Goal: Task Accomplishment & Management: Use online tool/utility

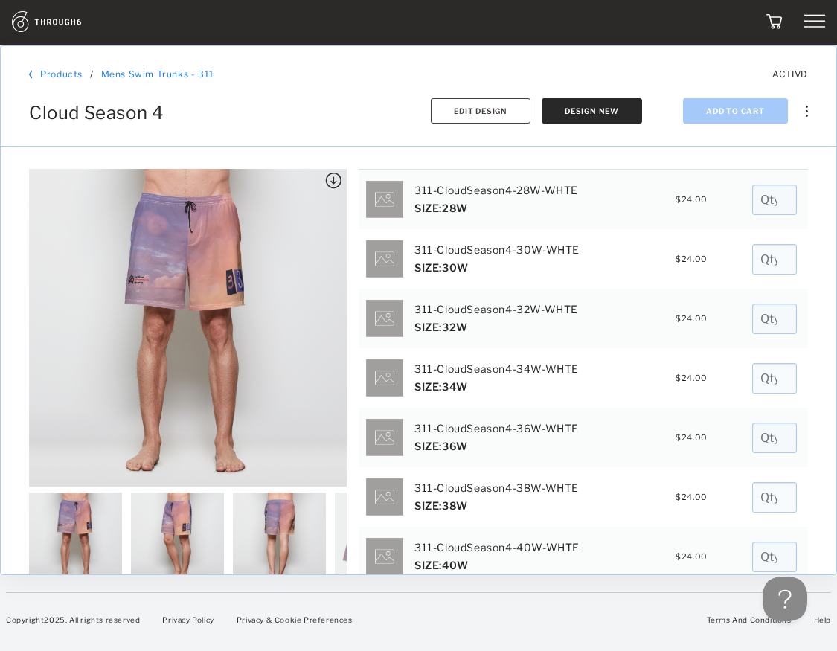
click at [48, 19] on img at bounding box center [63, 21] width 103 height 21
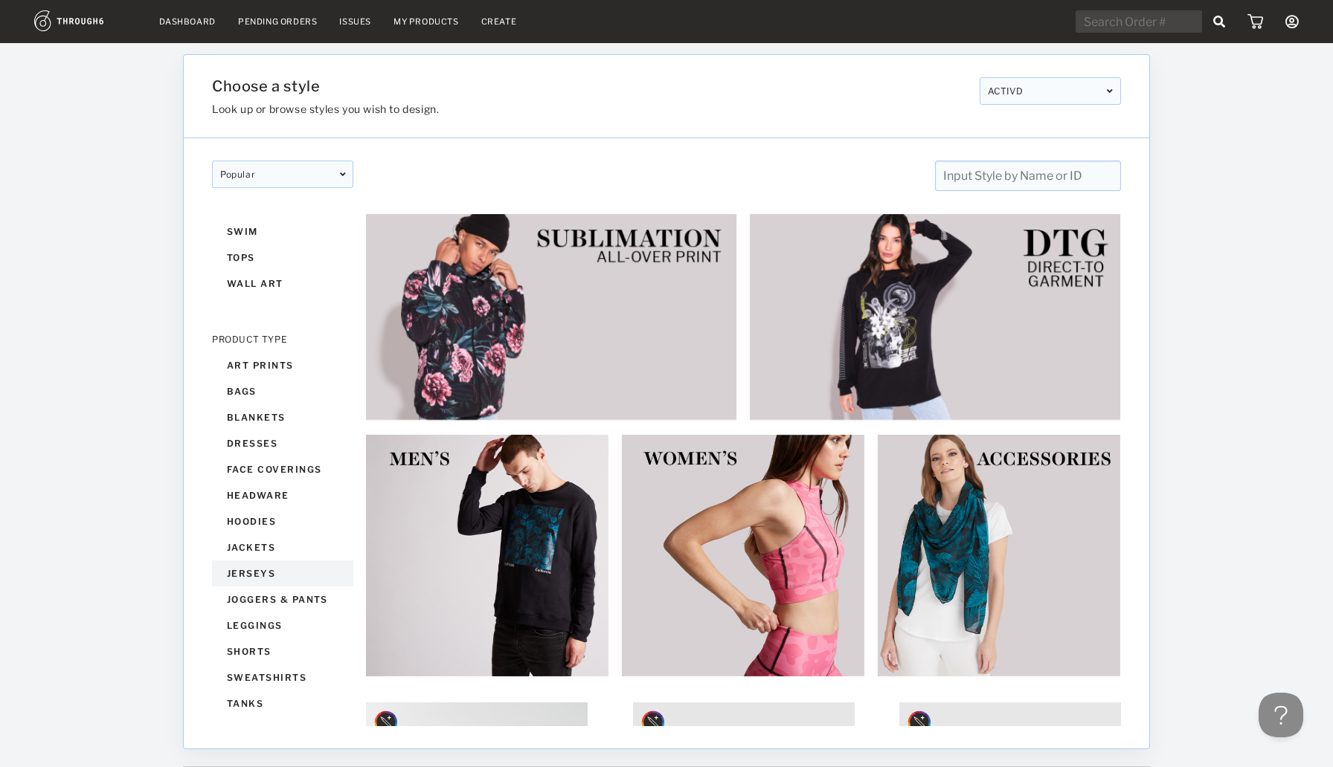
click at [252, 561] on div "jerseys" at bounding box center [282, 574] width 141 height 26
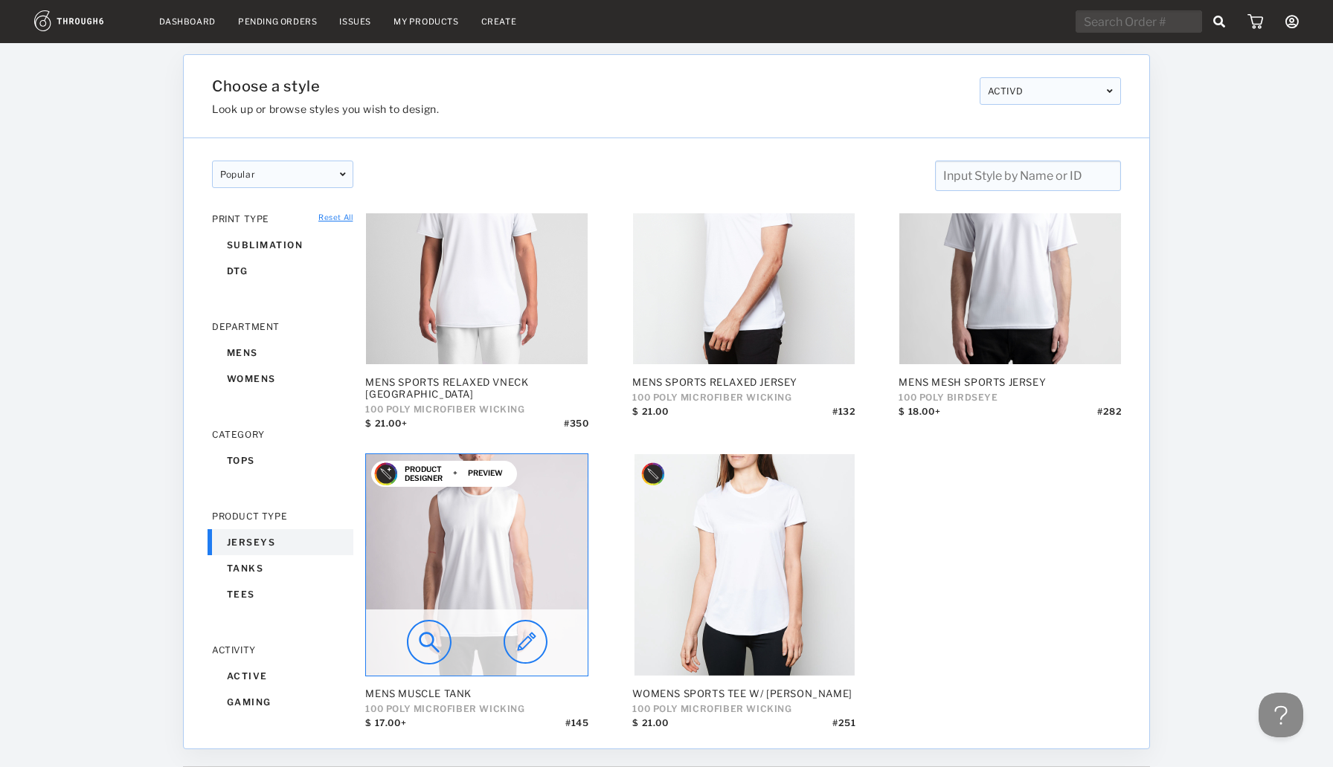
scroll to position [84, 0]
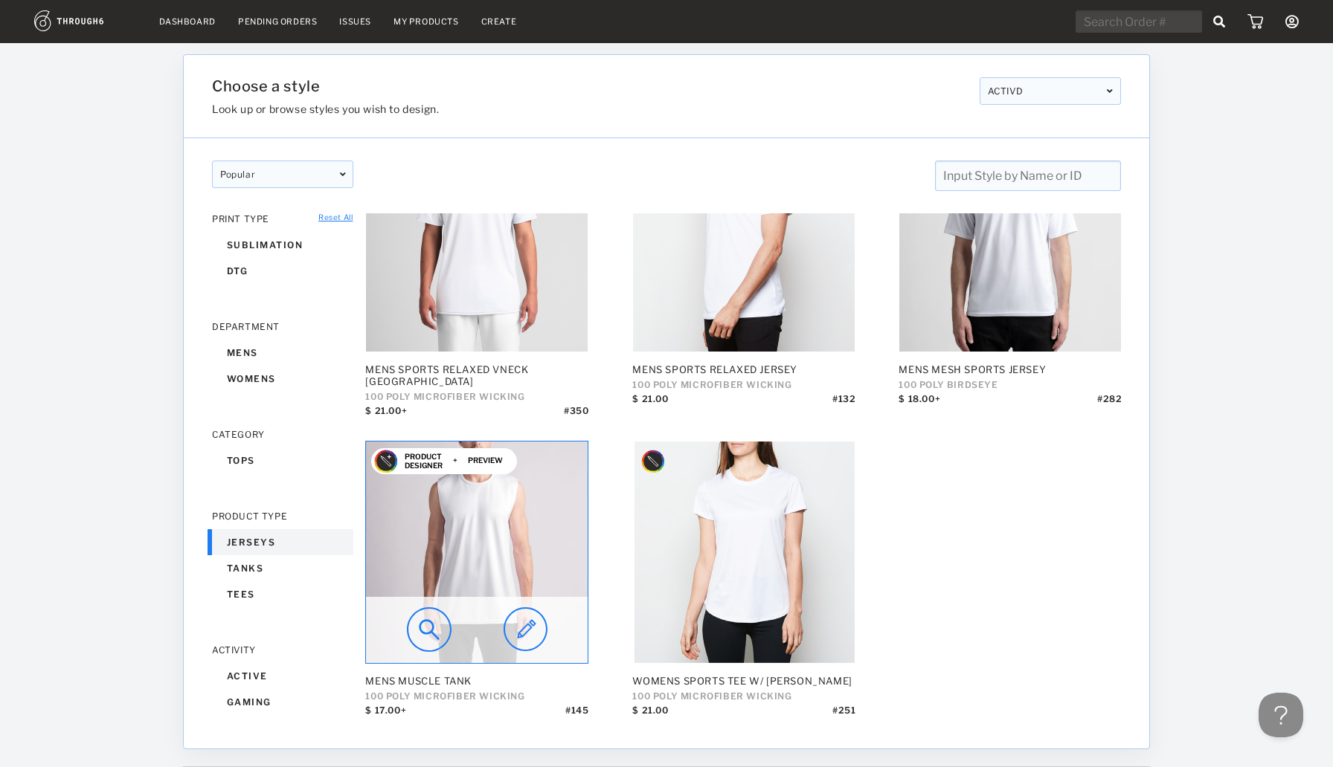
click at [515, 618] on img at bounding box center [525, 630] width 44 height 45
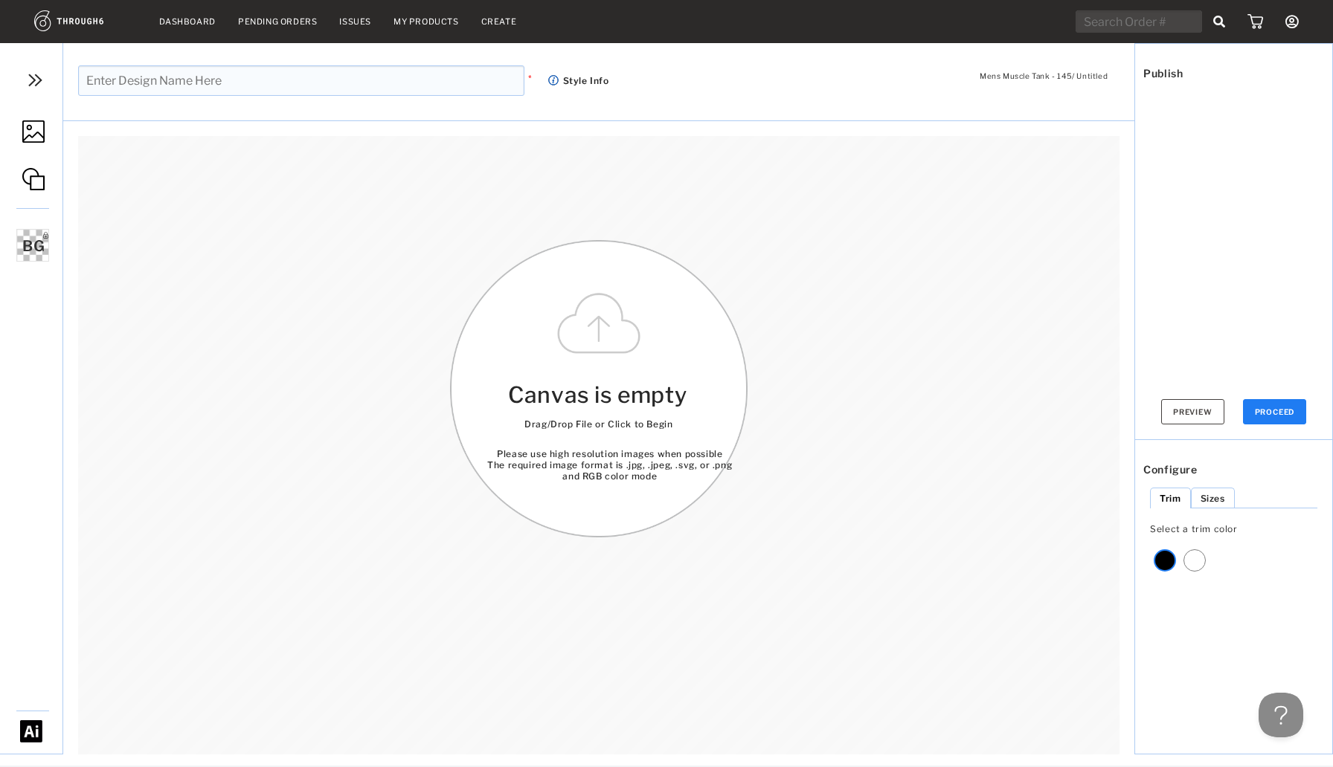
click at [323, 75] on input "text" at bounding box center [301, 80] width 446 height 30
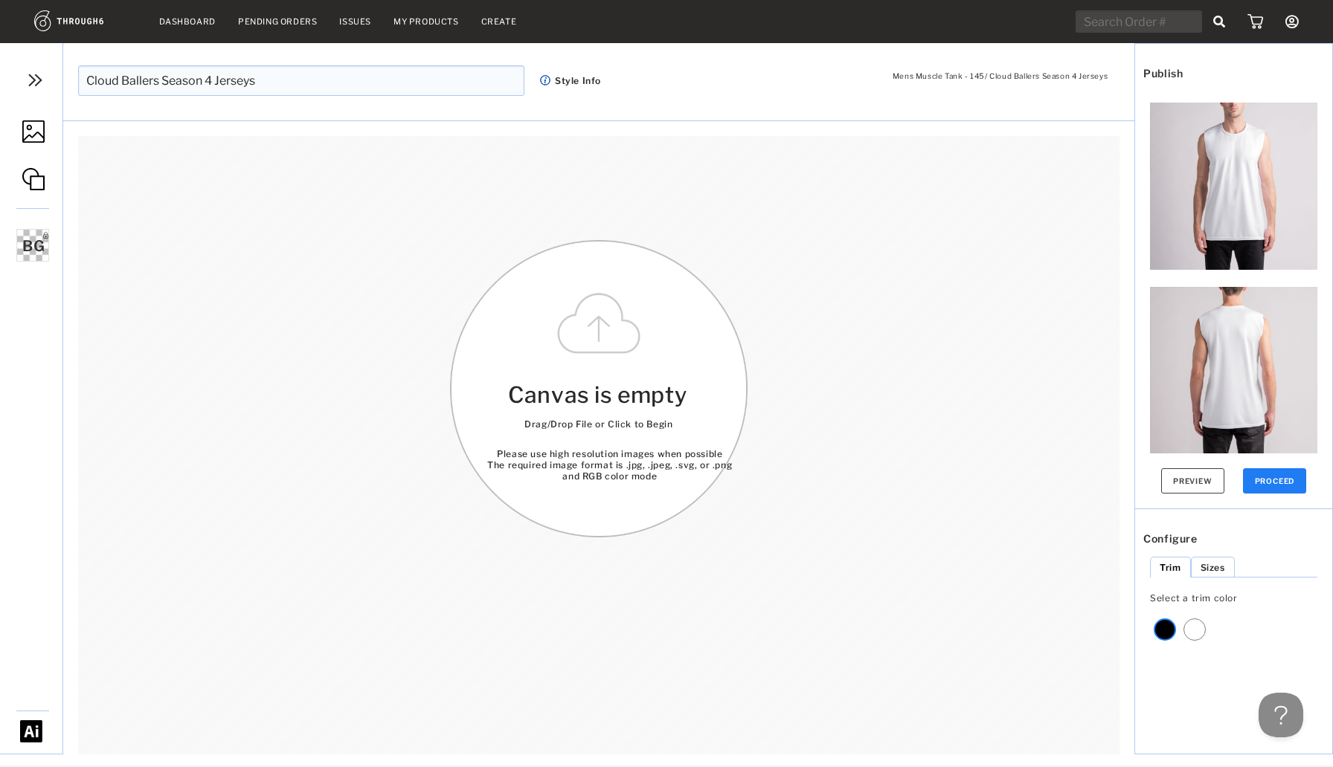
type input "Cloud Ballers Season 4 Jerseys"
click at [37, 132] on img at bounding box center [33, 131] width 22 height 22
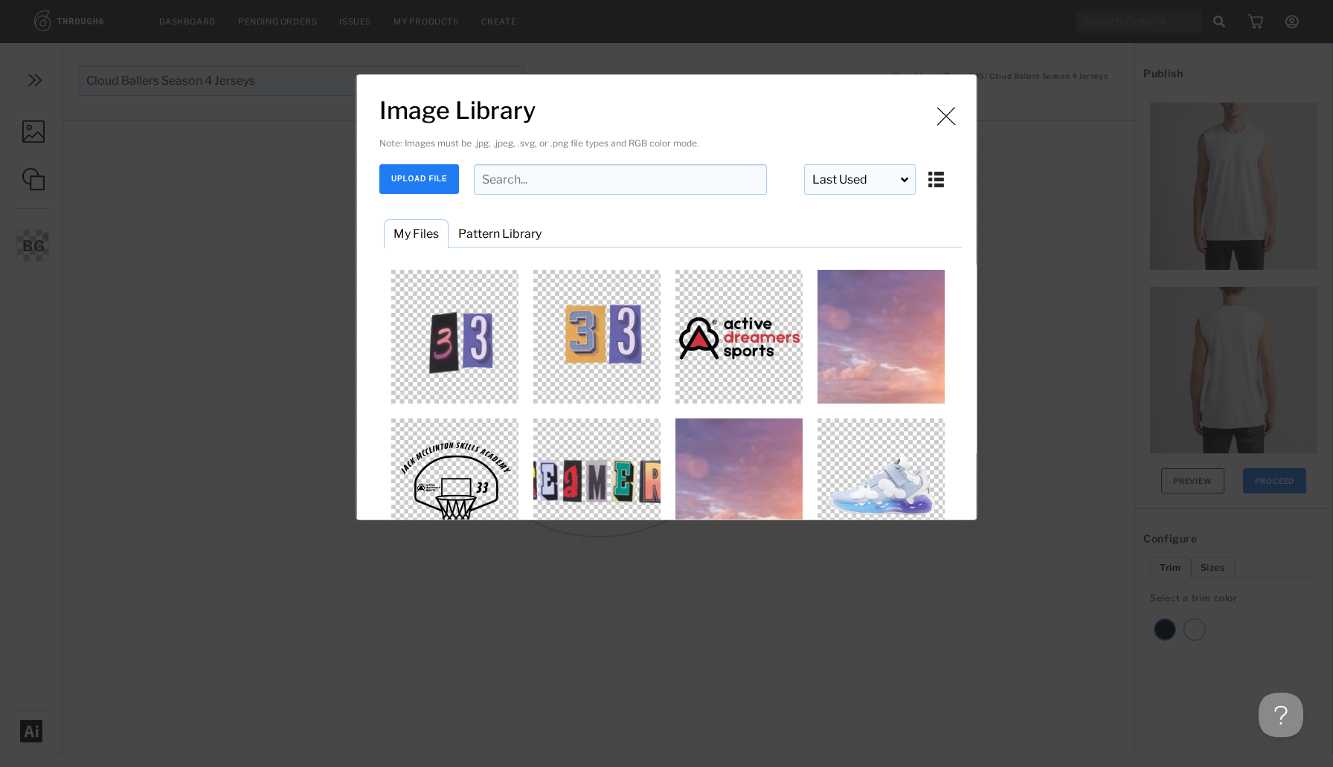
click at [852, 341] on img "Image Library" at bounding box center [881, 337] width 134 height 134
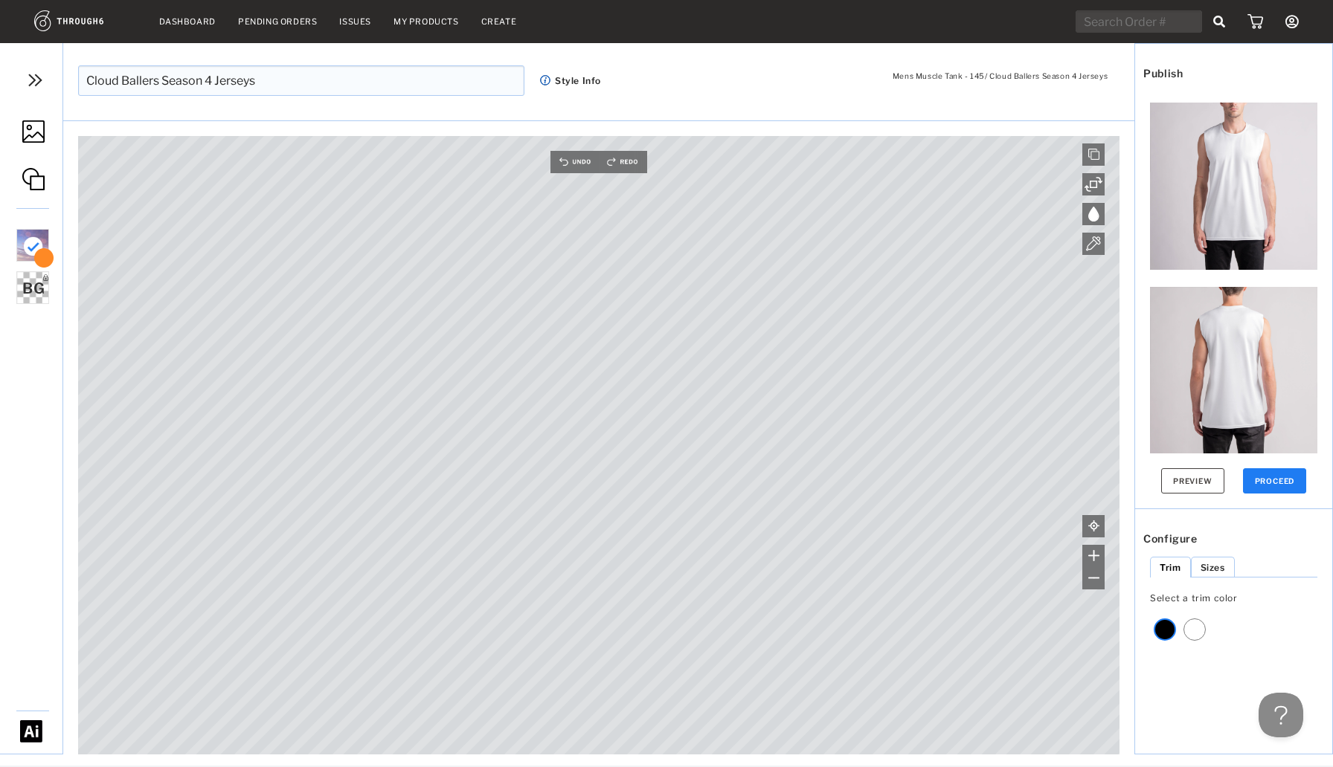
click at [1004, 767] on div "Dashboard Pending Orders Issues My Products Create My Account Brands Create New…" at bounding box center [666, 383] width 1333 height 767
click at [876, 767] on div "Dashboard Pending Orders Issues My Products Create My Account Brands Create New…" at bounding box center [666, 383] width 1333 height 767
click at [23, 144] on link at bounding box center [31, 133] width 62 height 70
click at [32, 134] on img at bounding box center [33, 131] width 22 height 22
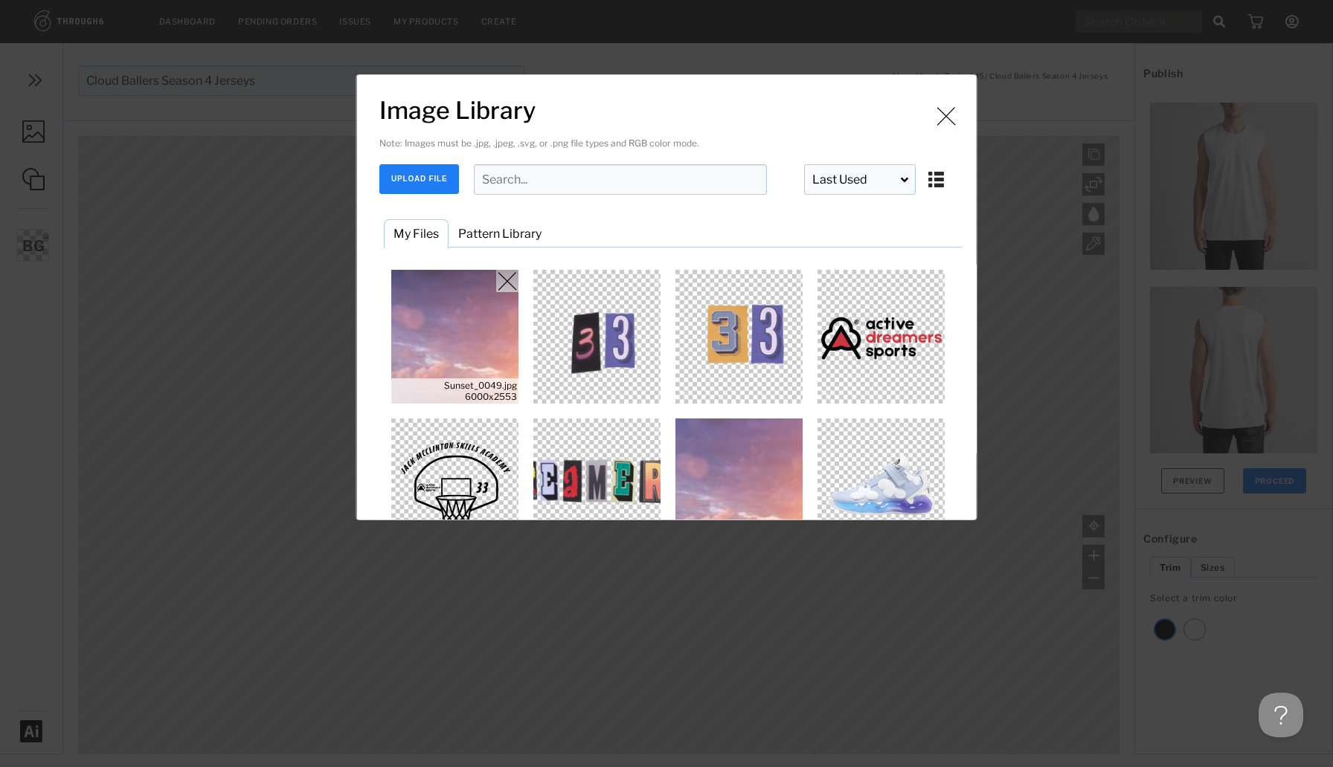
click at [432, 329] on img "Image Library" at bounding box center [455, 337] width 134 height 134
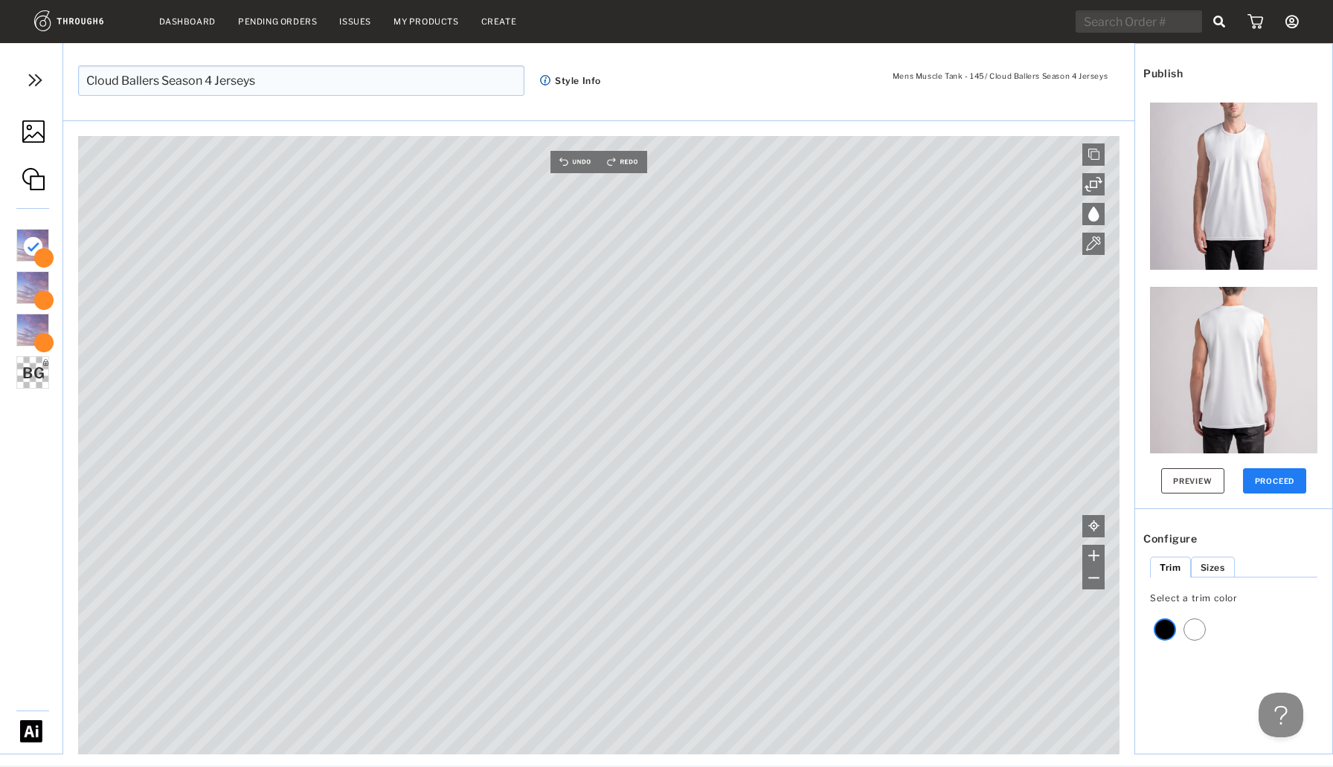
click at [585, 135] on div "Main Canvas is empty Drag/Drop File or Click to Begin Please use high resolutio…" at bounding box center [598, 433] width 1071 height 642
click at [28, 133] on img at bounding box center [33, 131] width 22 height 22
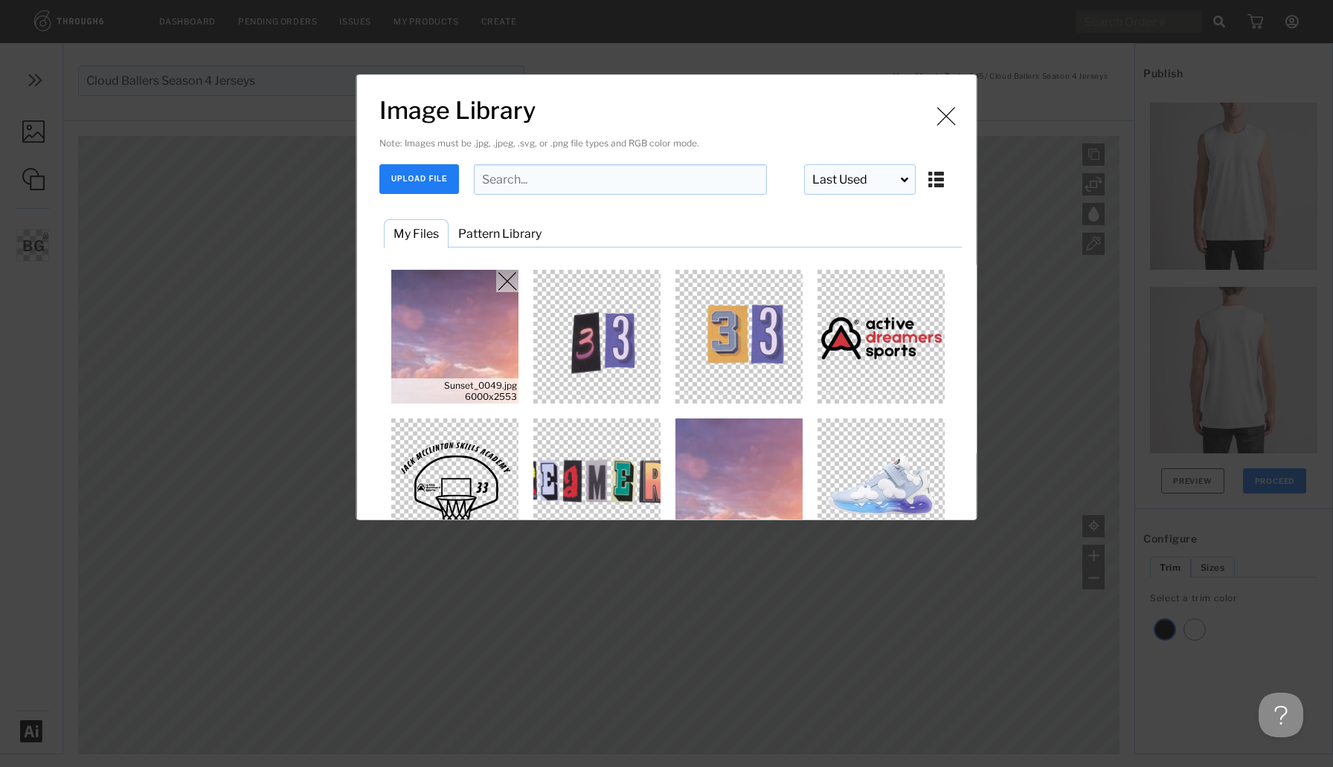
click at [463, 362] on img "Image Library" at bounding box center [455, 337] width 134 height 134
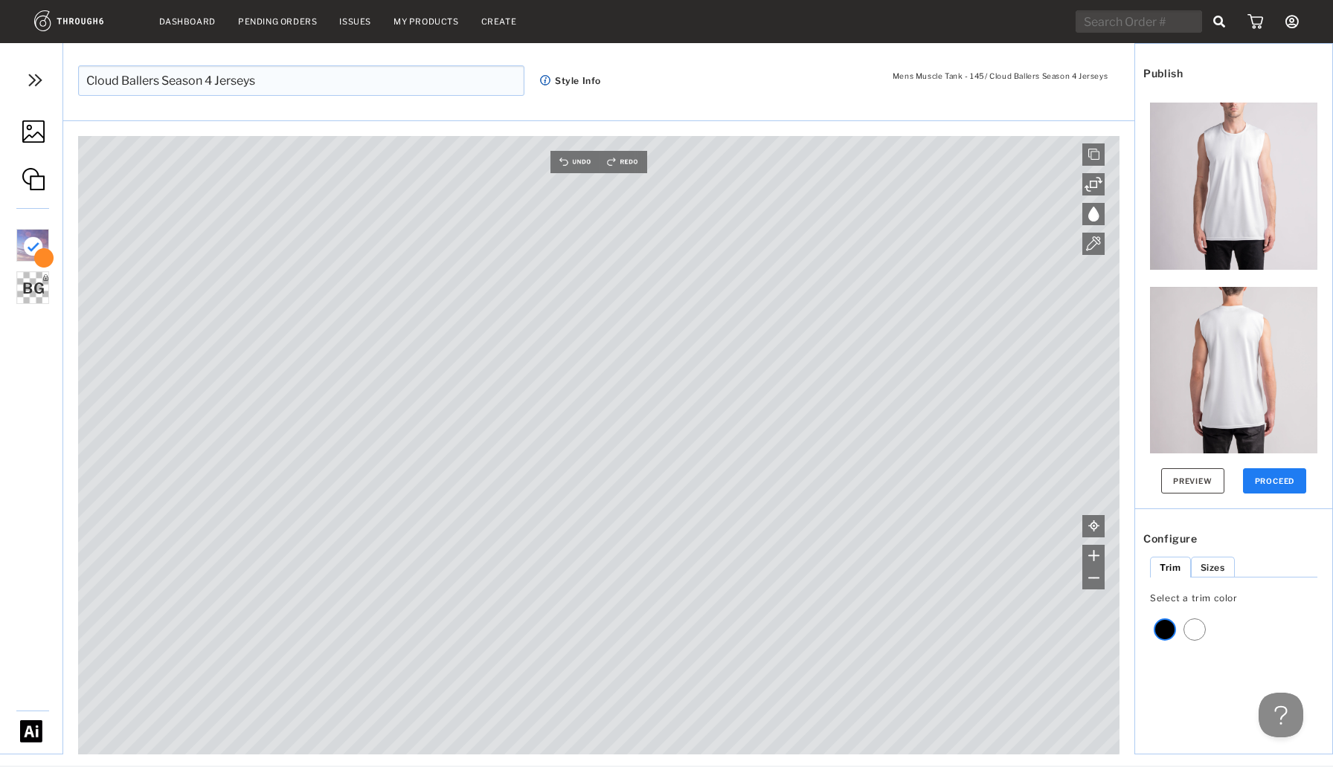
click at [109, 767] on div "Dashboard Pending Orders Issues My Products Create My Account Brands Create New…" at bounding box center [666, 383] width 1333 height 767
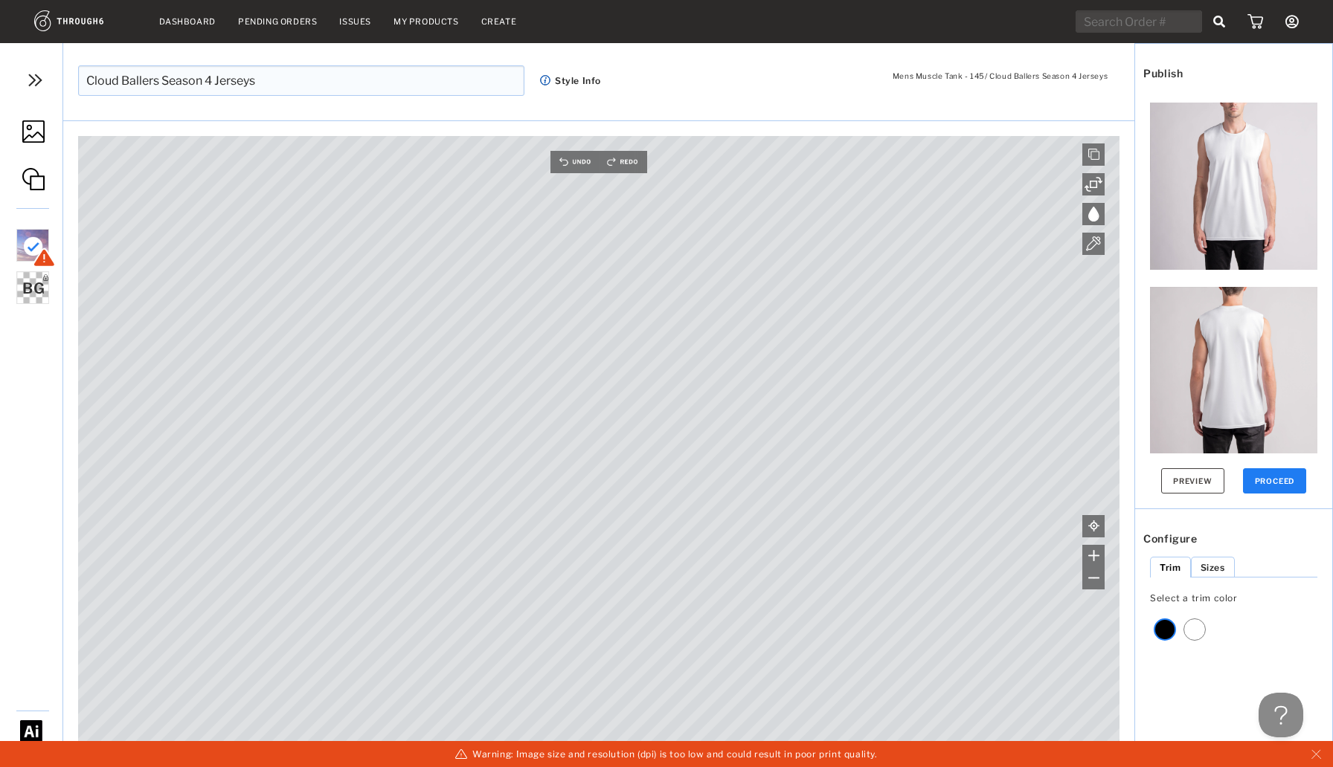
click at [1021, 766] on div "Revert to the previous Product Builder experience Mens Muscle Tank - 145 / Clou…" at bounding box center [666, 404] width 1333 height 723
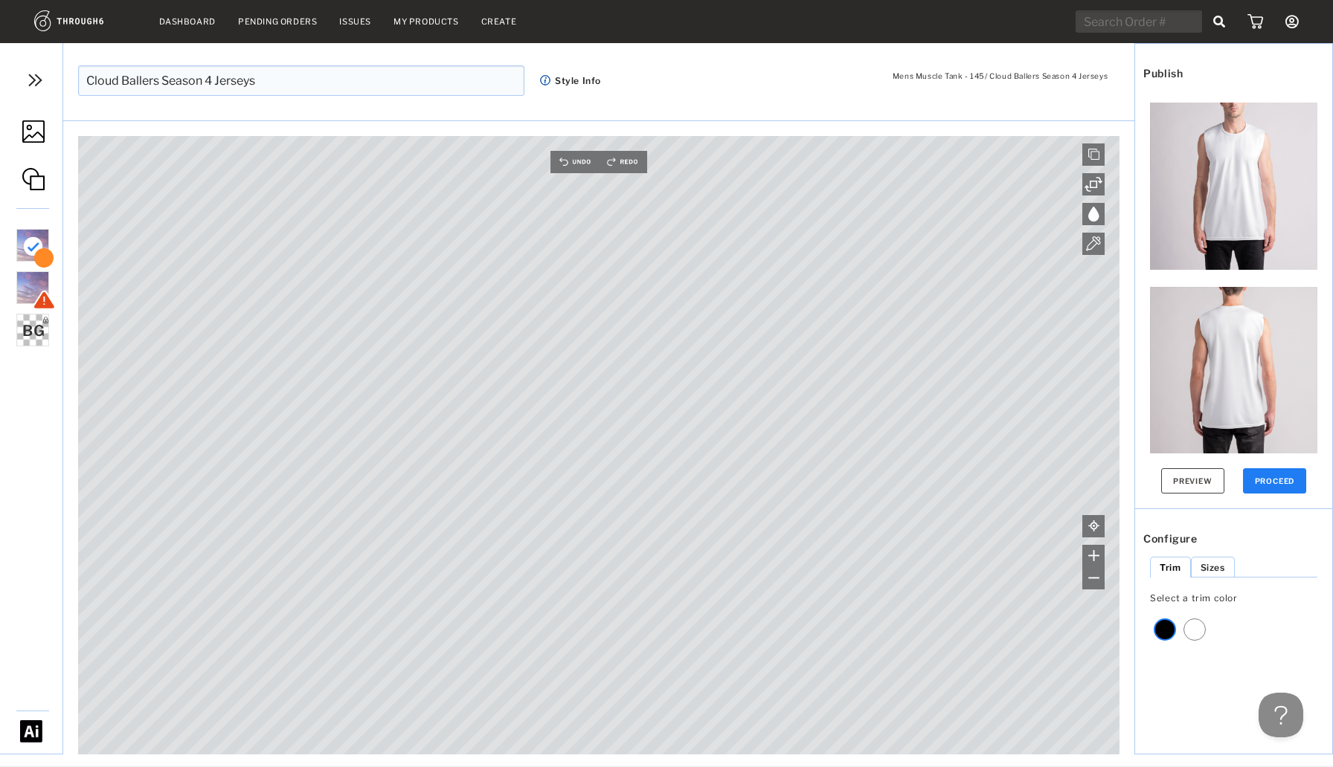
click at [335, 122] on div "Main Canvas is empty Drag/Drop File or Click to Begin Please use high resolutio…" at bounding box center [598, 433] width 1071 height 642
click at [30, 129] on img at bounding box center [33, 131] width 22 height 22
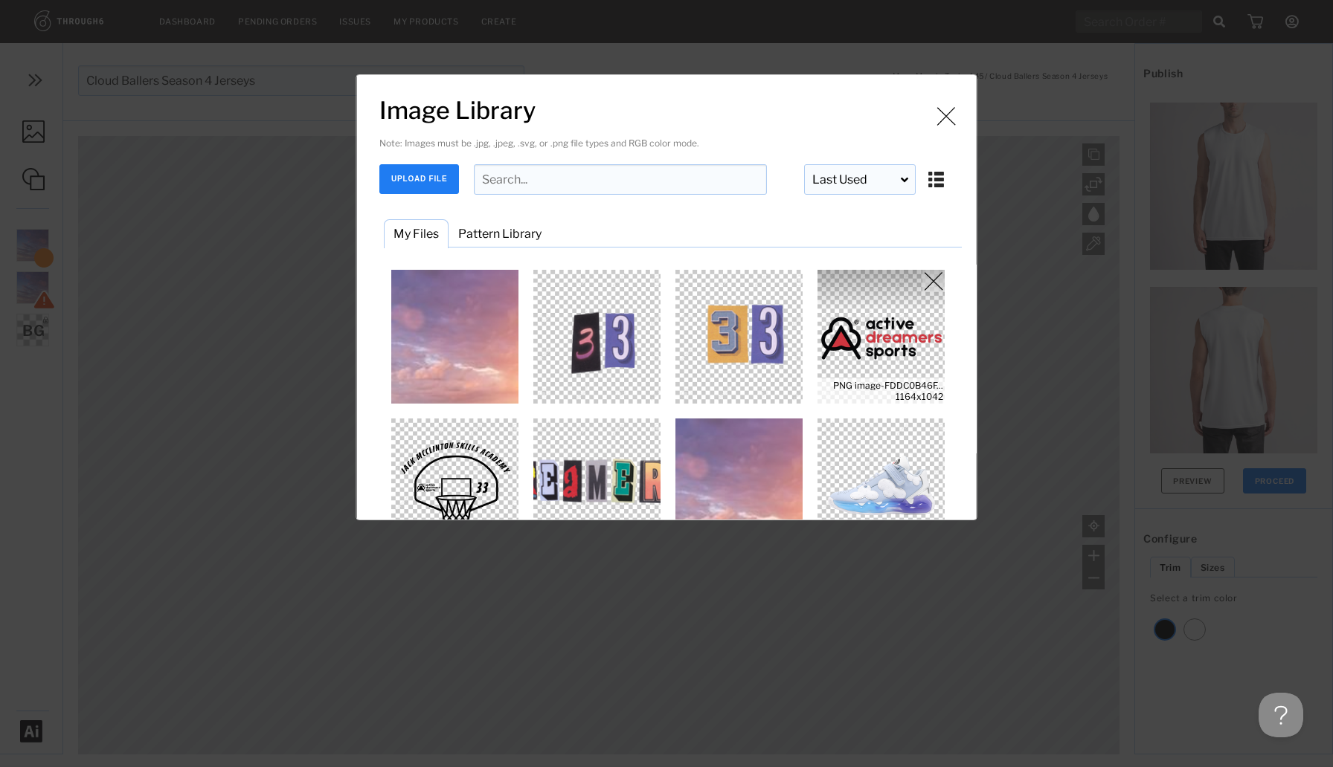
click at [599, 467] on img "Image Library" at bounding box center [597, 486] width 134 height 134
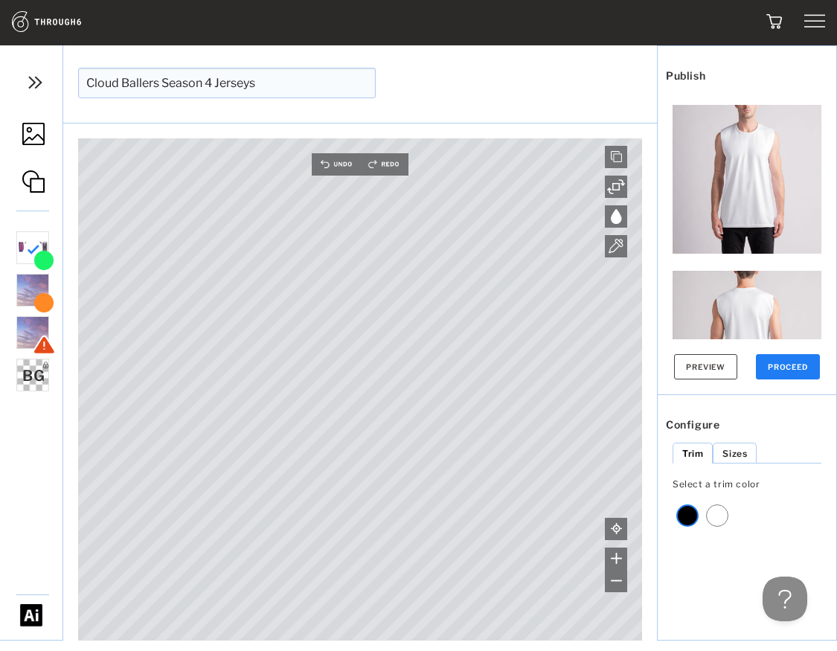
click at [53, 524] on ul "ransom.png 481 DPI - Great ransom.png 481 DPI - Great Sunset_0049.jpg 92 DPI - …" at bounding box center [130, 410] width 231 height 368
click at [34, 138] on img at bounding box center [33, 134] width 22 height 22
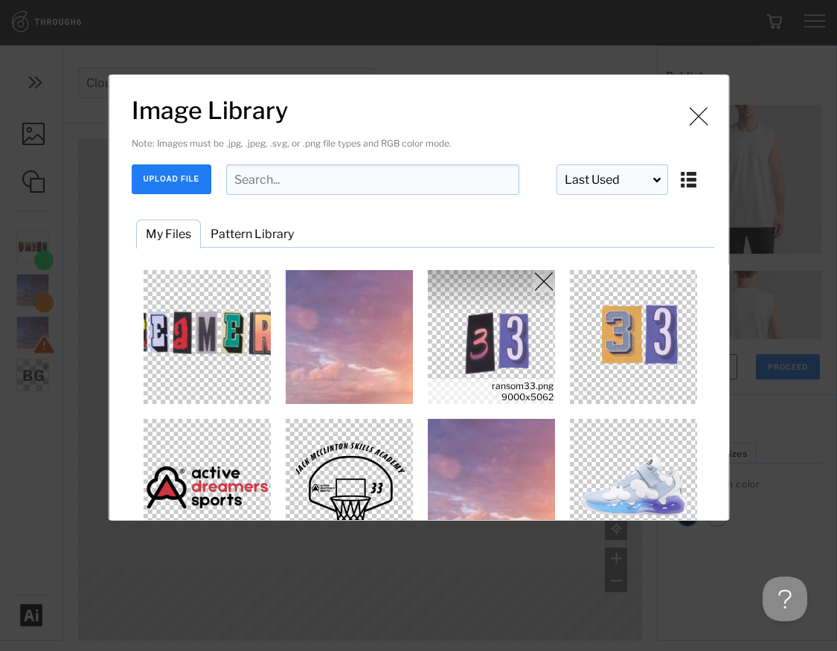
click at [498, 337] on img "Image Library" at bounding box center [491, 337] width 134 height 134
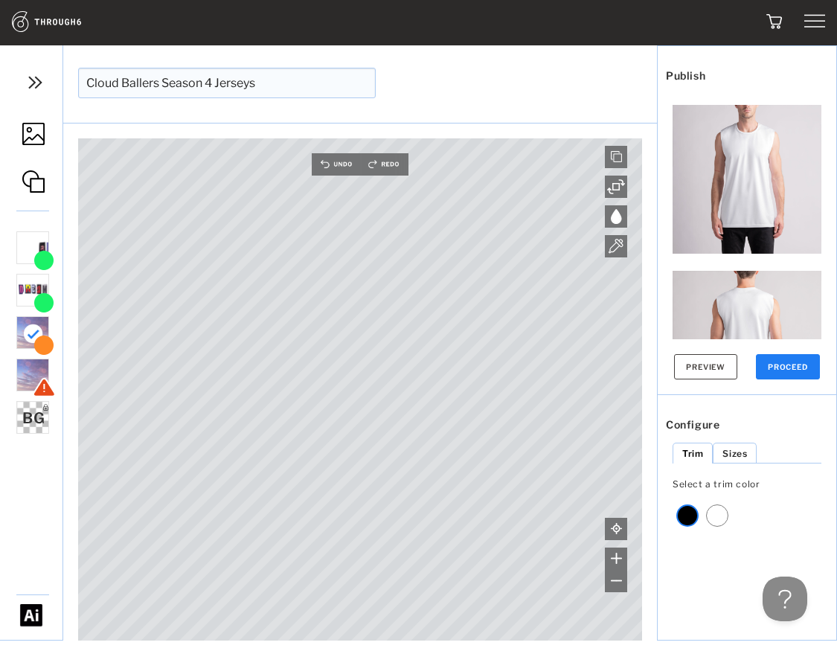
click at [40, 135] on img at bounding box center [33, 134] width 22 height 22
click at [38, 138] on img at bounding box center [33, 134] width 22 height 22
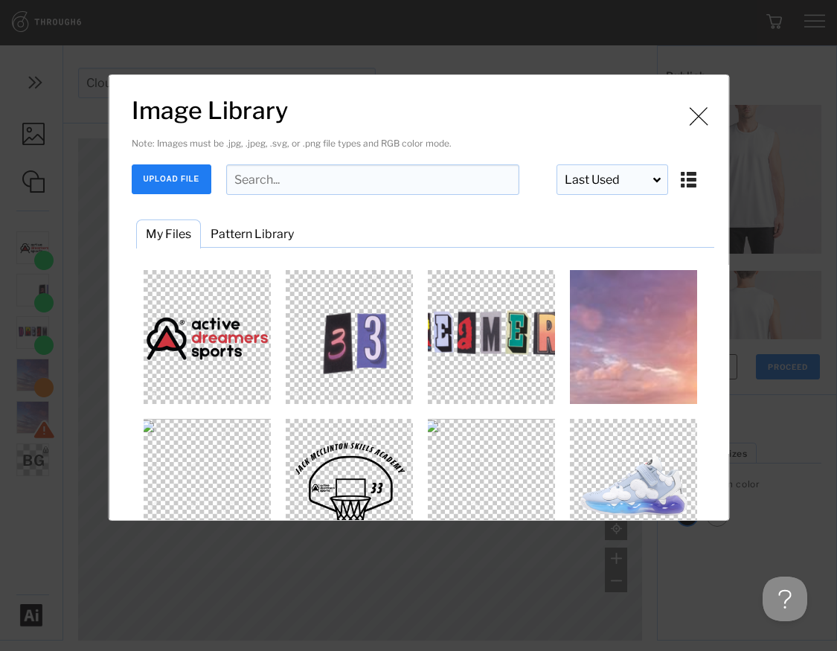
click at [324, 355] on img "Image Library" at bounding box center [349, 337] width 134 height 134
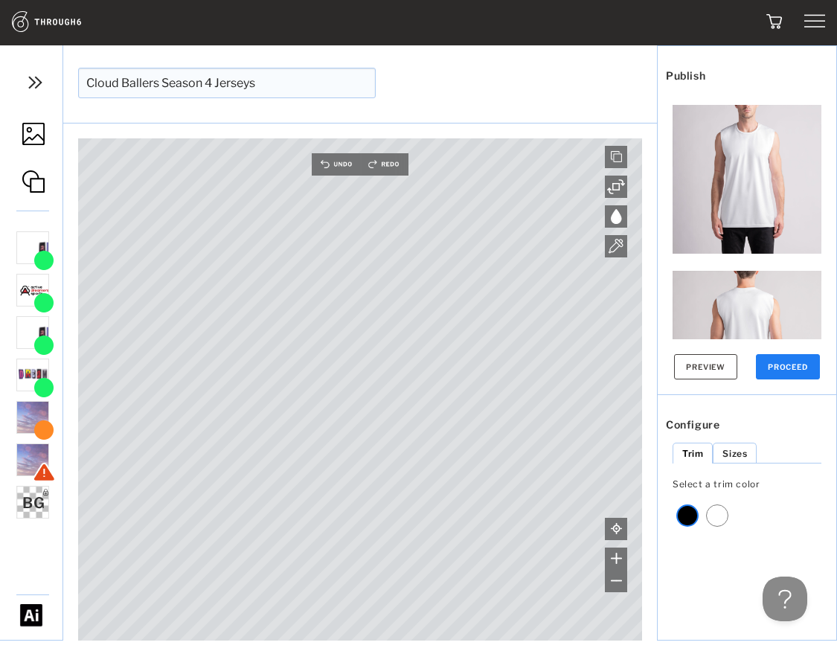
click at [38, 138] on img at bounding box center [33, 134] width 22 height 22
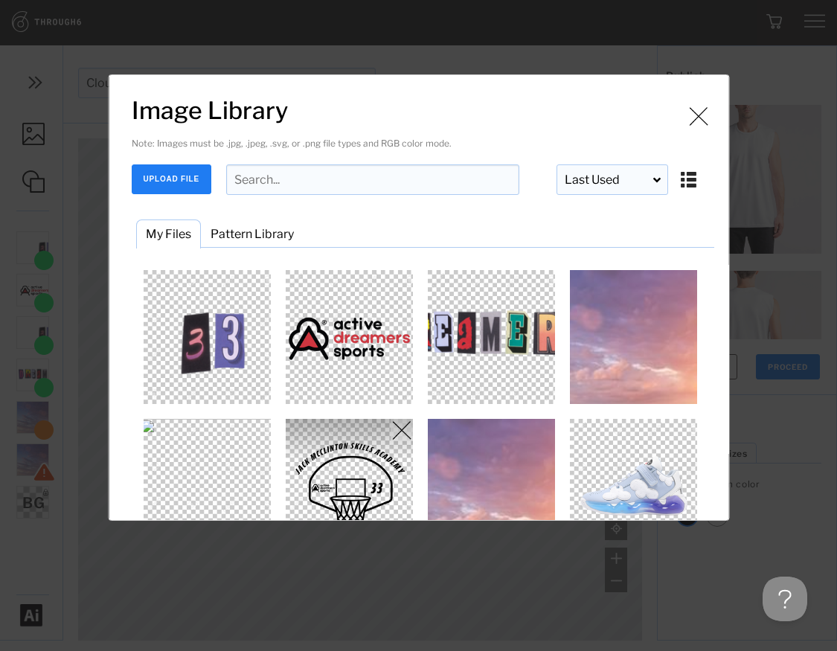
scroll to position [196, 0]
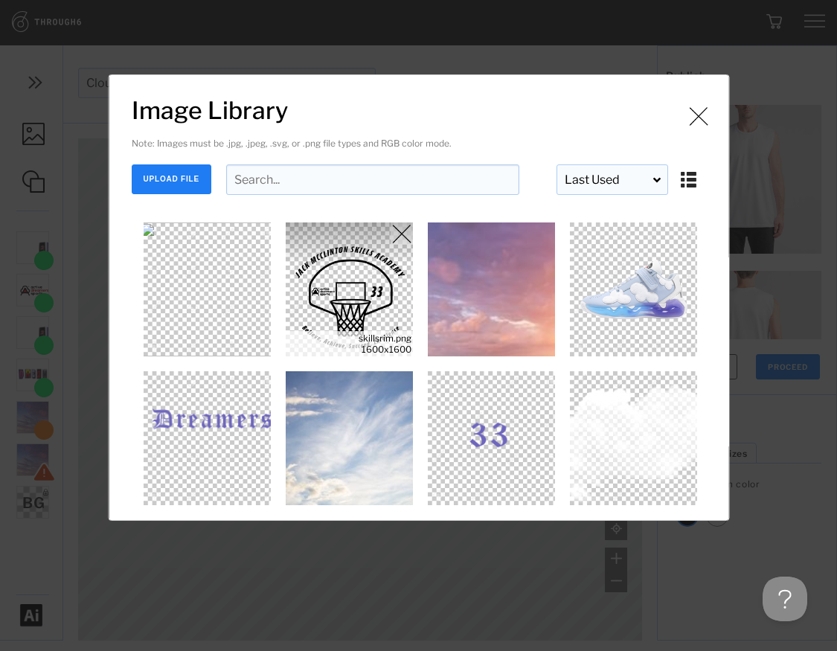
click at [359, 309] on img "Image Library" at bounding box center [349, 289] width 134 height 134
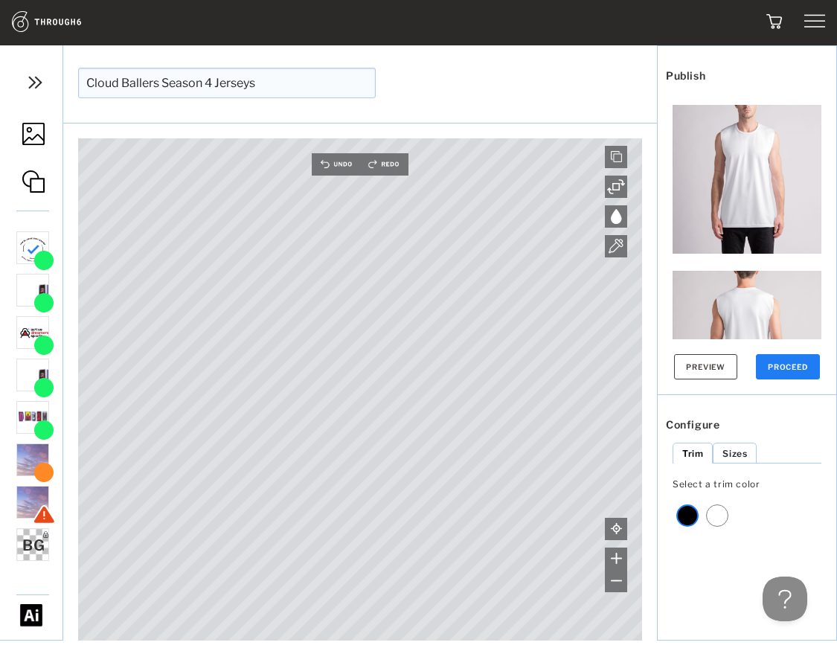
click at [523, 640] on div "Revert to the previous Product Builder experience Mens Muscle Tank - 145 / Clou…" at bounding box center [418, 348] width 837 height 606
click at [30, 121] on link at bounding box center [31, 135] width 62 height 70
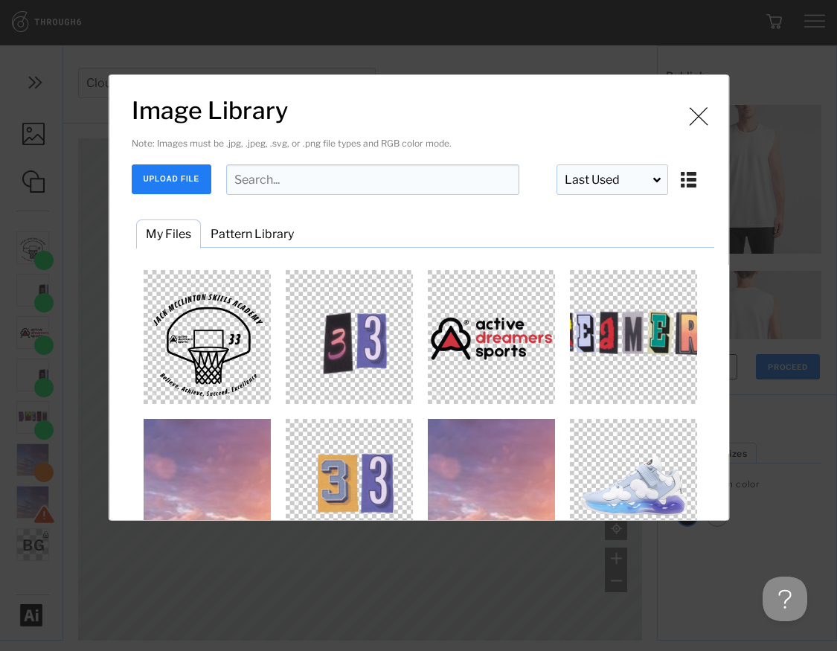
click at [477, 564] on div "Image is being uploaded and processed for use. Image Library Note: Images must …" at bounding box center [418, 325] width 837 height 651
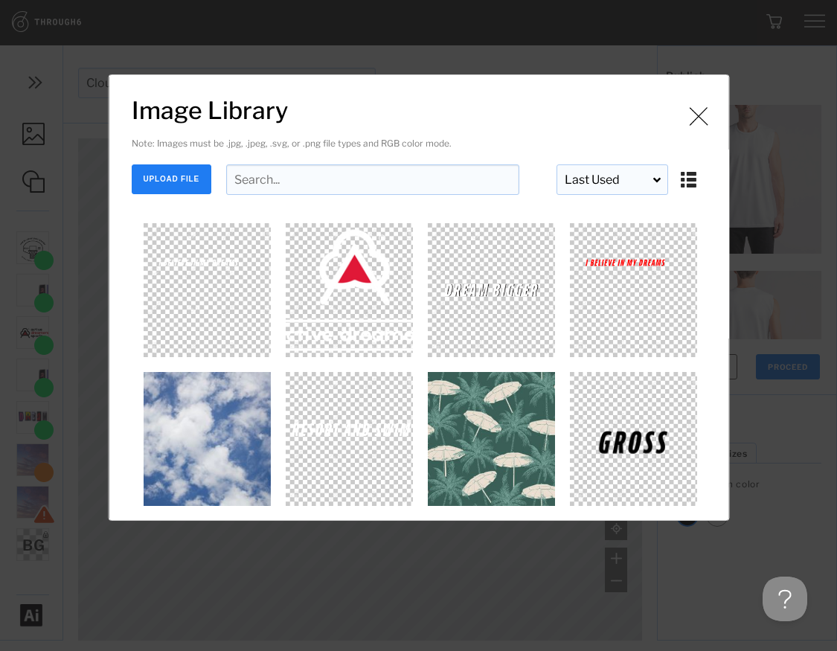
scroll to position [497, 0]
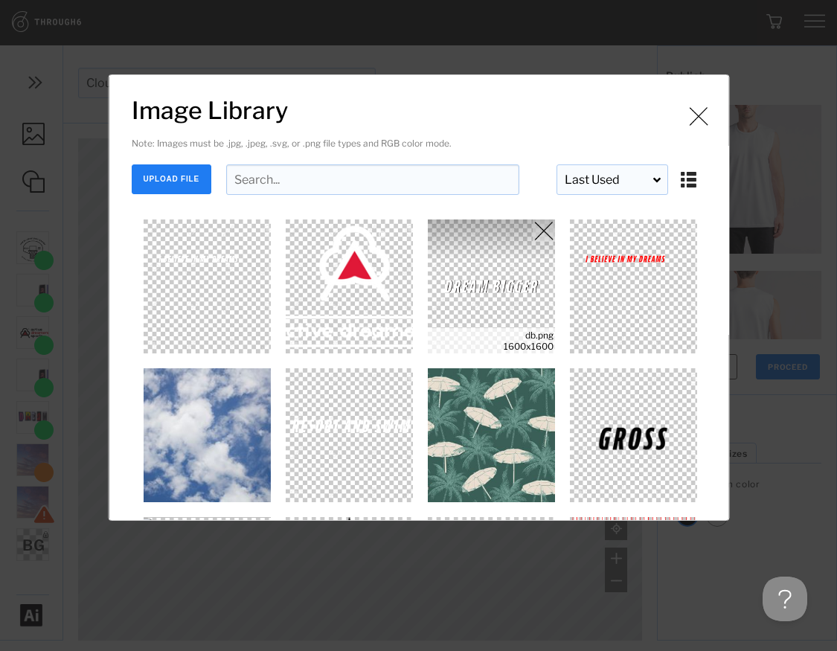
click at [502, 282] on img "Image Library" at bounding box center [491, 286] width 134 height 134
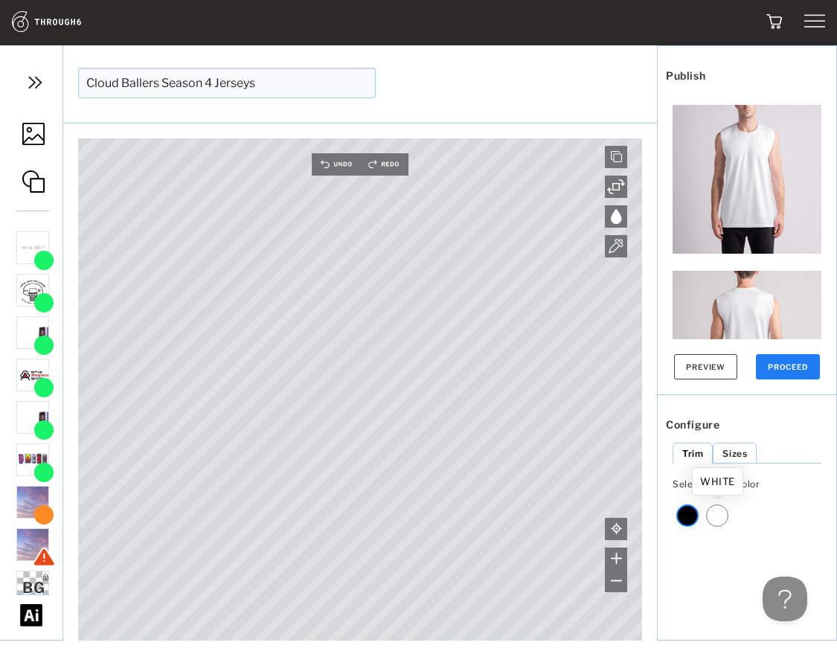
click at [710, 511] on div at bounding box center [717, 515] width 22 height 22
click at [718, 359] on button "Preview" at bounding box center [705, 366] width 63 height 25
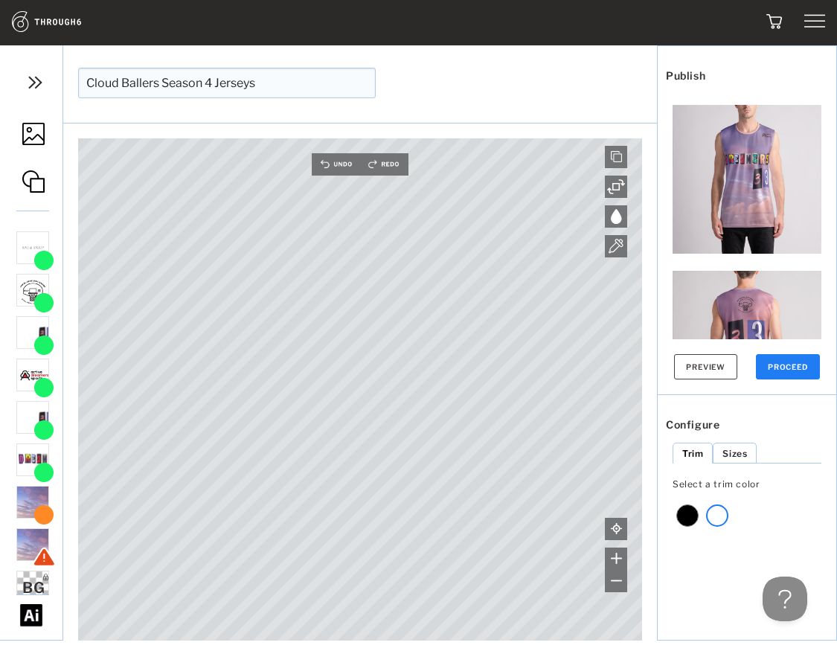
click at [734, 196] on img at bounding box center [746, 179] width 149 height 149
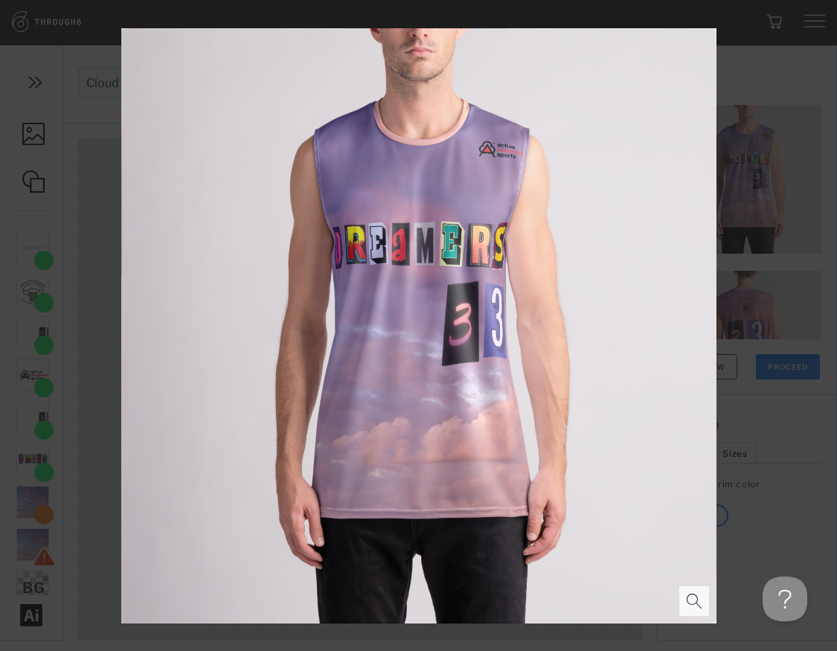
click at [734, 196] on div at bounding box center [418, 325] width 837 height 651
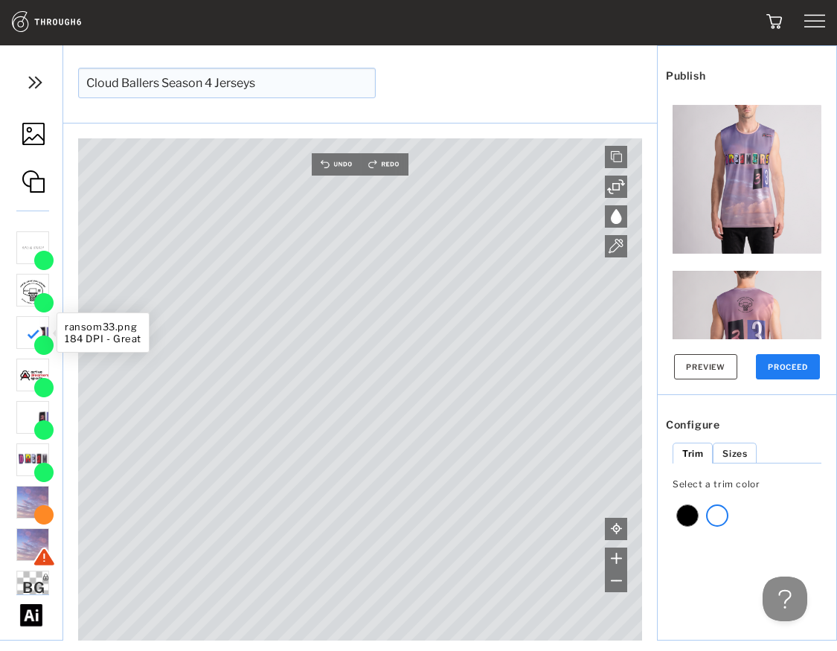
click at [42, 333] on img at bounding box center [33, 333] width 25 height 25
click at [29, 331] on div at bounding box center [32, 332] width 33 height 33
click at [702, 378] on button "Preview" at bounding box center [705, 366] width 63 height 25
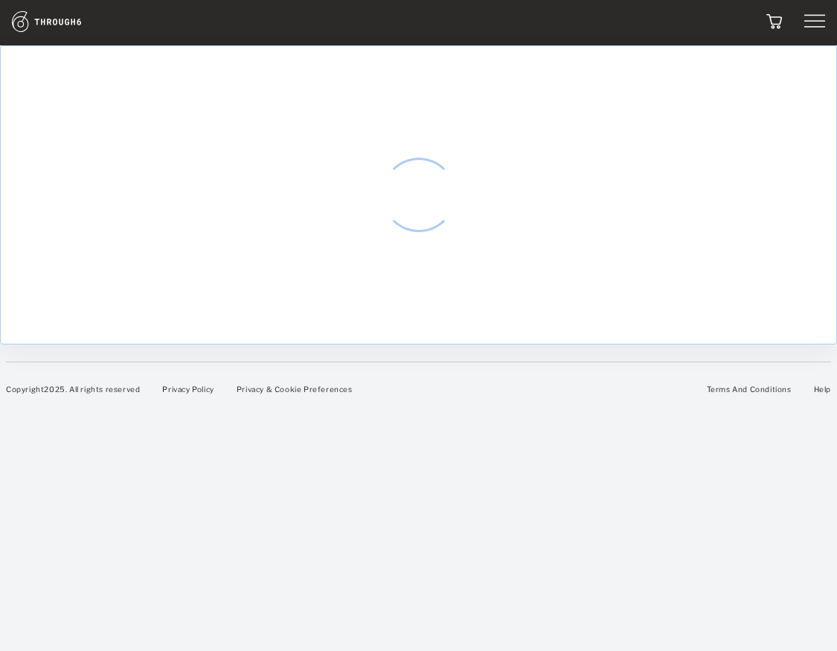
click at [251, 129] on div at bounding box center [418, 194] width 837 height 299
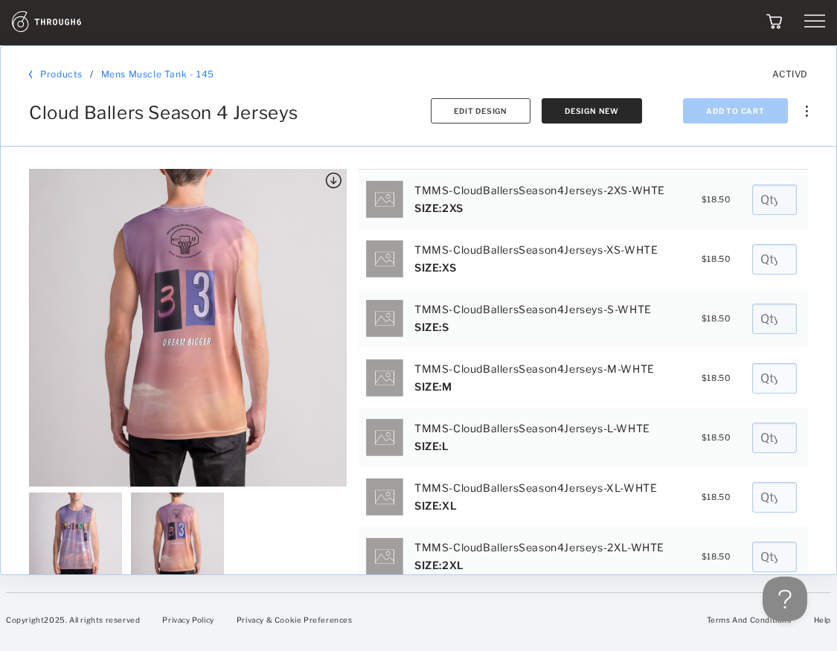
click at [163, 540] on img at bounding box center [177, 538] width 93 height 93
click at [331, 177] on img at bounding box center [333, 181] width 16 height 16
